Goal: Task Accomplishment & Management: Manage account settings

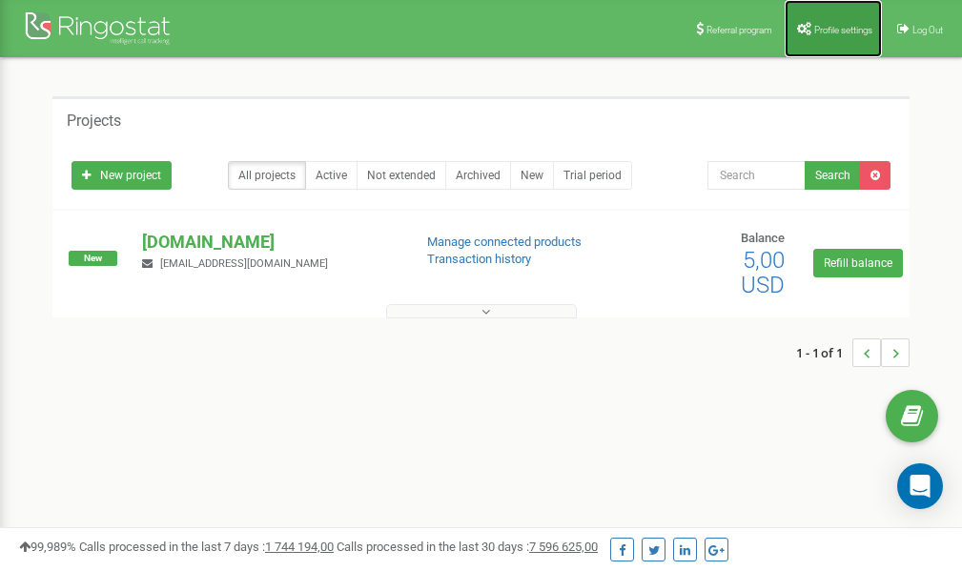
click at [833, 25] on span "Profile settings" at bounding box center [843, 30] width 58 height 10
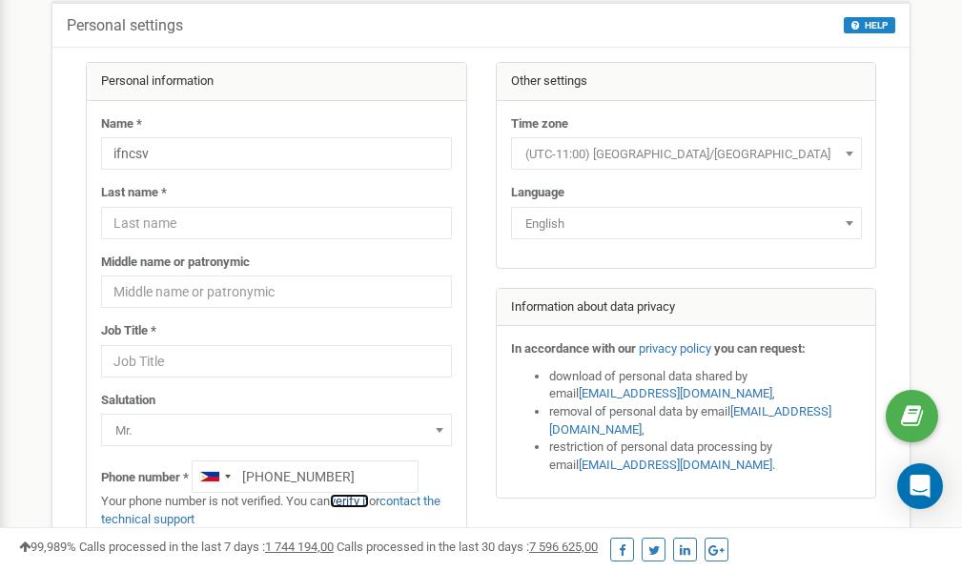
click at [358, 503] on link "verify it" at bounding box center [349, 501] width 39 height 14
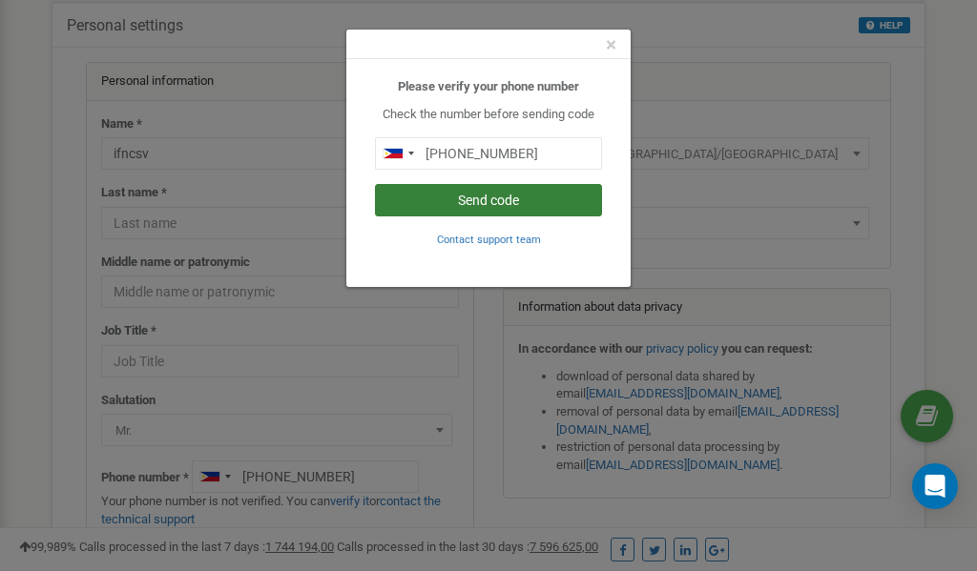
click at [497, 203] on button "Send code" at bounding box center [488, 200] width 227 height 32
